Goal: Information Seeking & Learning: Learn about a topic

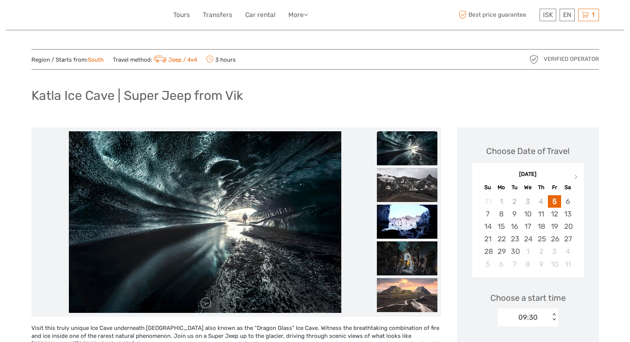
click at [224, 198] on img at bounding box center [205, 222] width 272 height 182
click at [242, 195] on img at bounding box center [205, 222] width 272 height 182
click at [203, 304] on link at bounding box center [206, 303] width 12 height 12
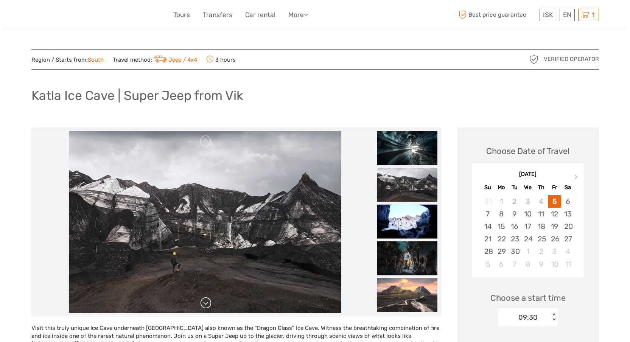
click at [203, 304] on link at bounding box center [206, 303] width 12 height 12
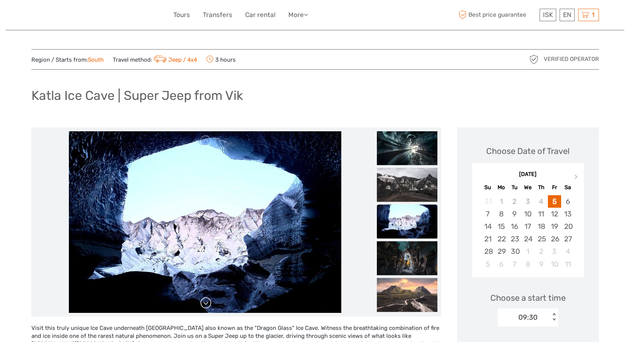
click at [203, 304] on link at bounding box center [206, 303] width 12 height 12
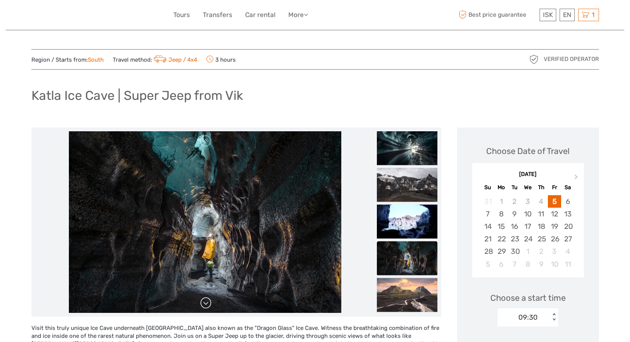
click at [203, 304] on link at bounding box center [206, 303] width 12 height 12
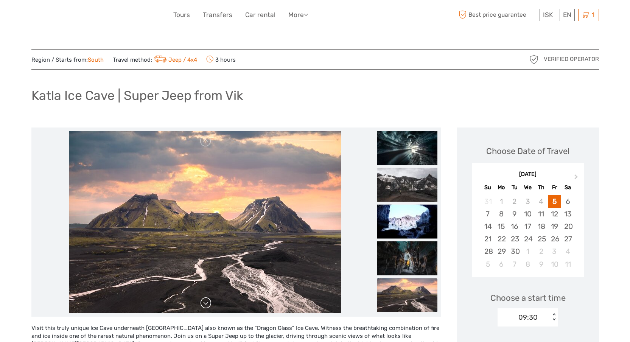
click at [203, 304] on link at bounding box center [206, 303] width 12 height 12
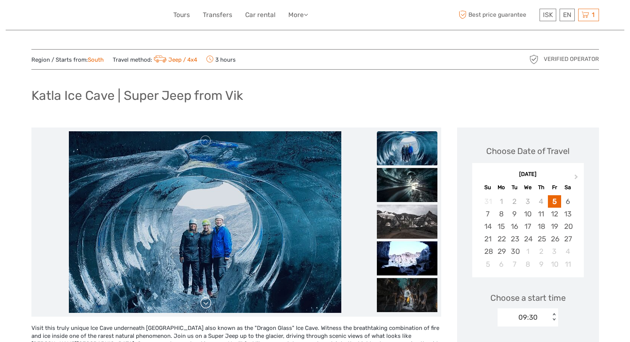
click at [203, 304] on link at bounding box center [206, 303] width 12 height 12
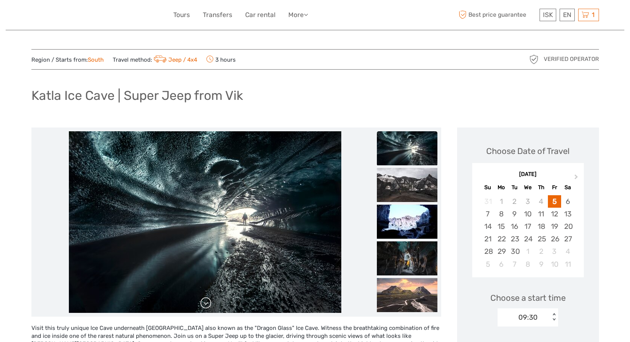
click at [203, 304] on link at bounding box center [206, 303] width 12 height 12
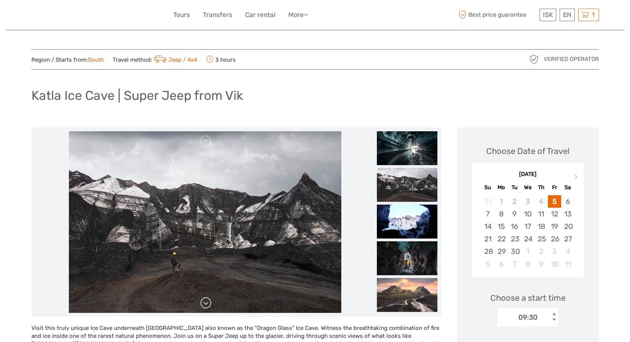
click at [203, 304] on link at bounding box center [206, 303] width 12 height 12
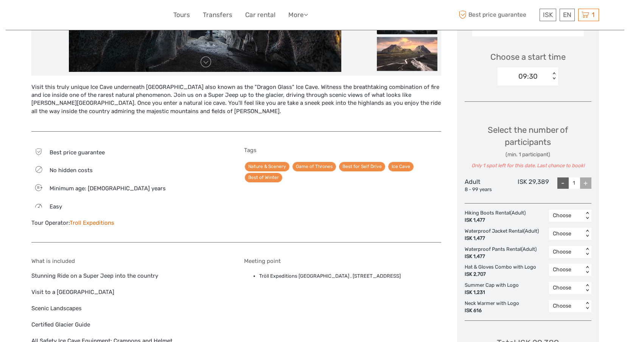
scroll to position [242, 0]
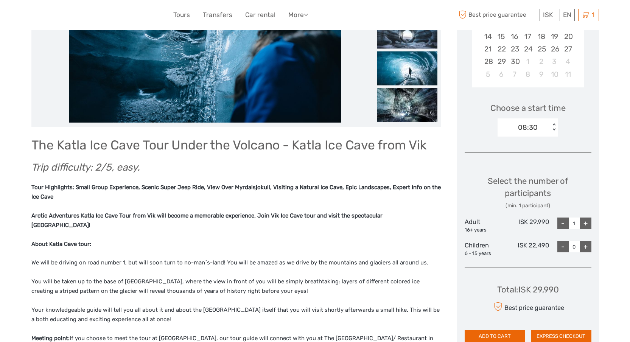
scroll to position [175, 0]
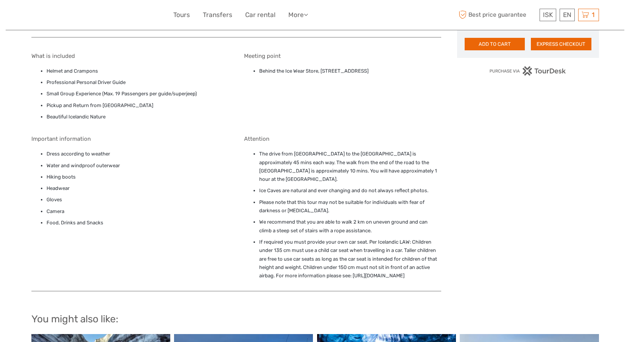
scroll to position [490, 0]
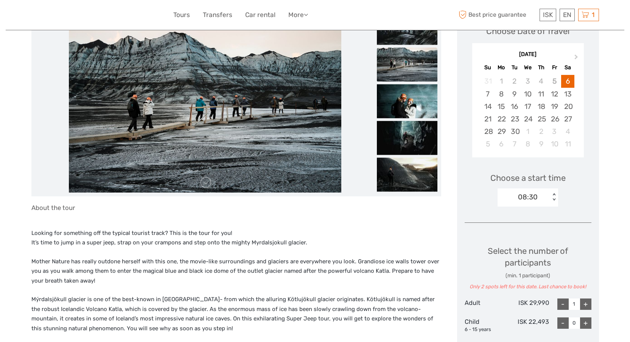
scroll to position [42, 0]
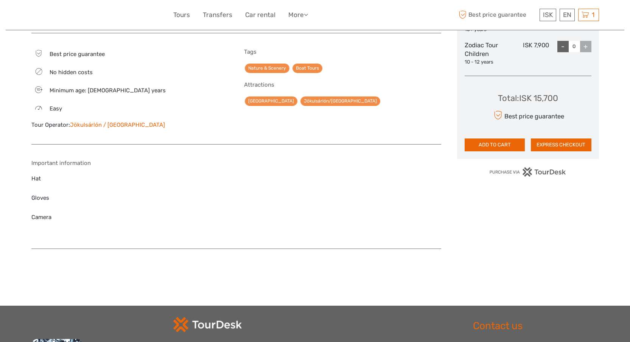
scroll to position [410, 0]
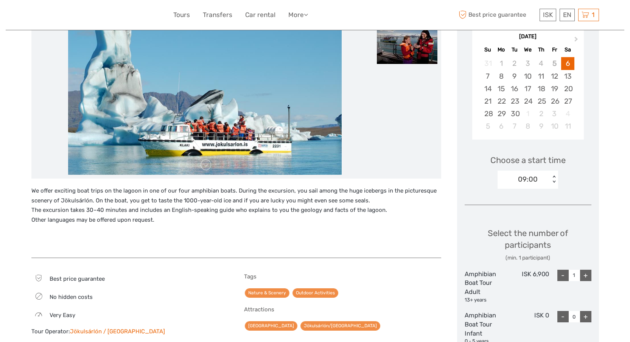
scroll to position [138, 0]
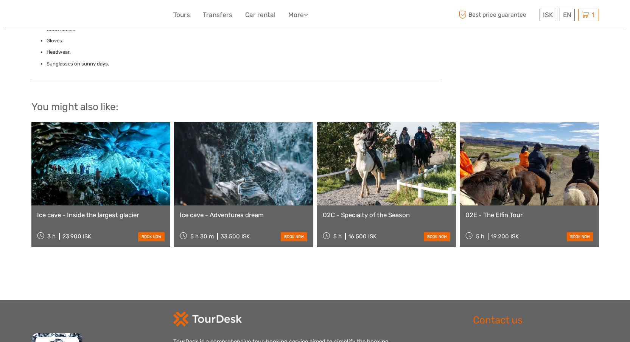
scroll to position [676, 0]
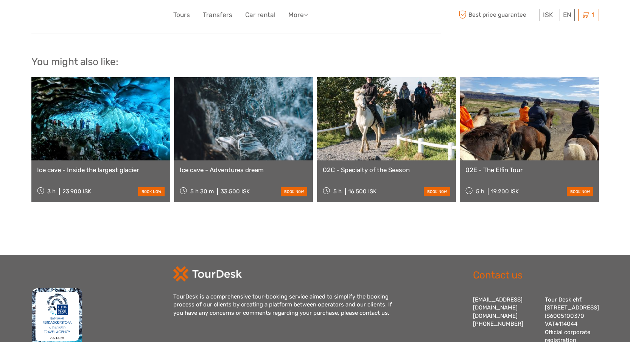
click at [128, 132] on link at bounding box center [100, 118] width 139 height 83
